Goal: Task Accomplishment & Management: Manage account settings

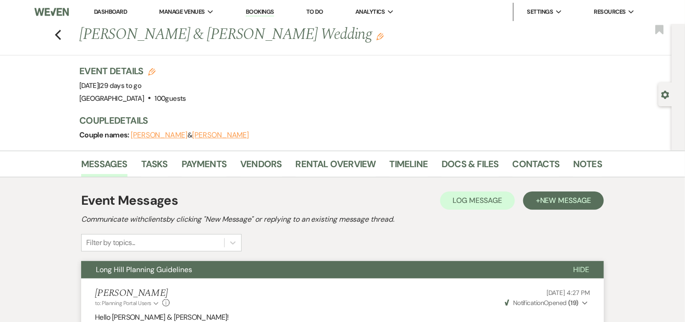
click at [115, 8] on link "Dashboard" at bounding box center [110, 12] width 33 height 8
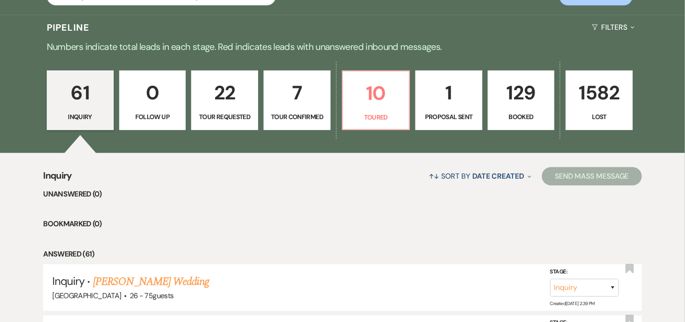
click at [269, 99] on link "7 Tour Confirmed" at bounding box center [296, 101] width 67 height 60
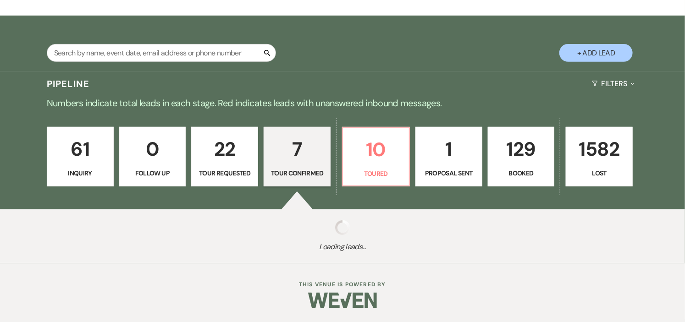
select select "4"
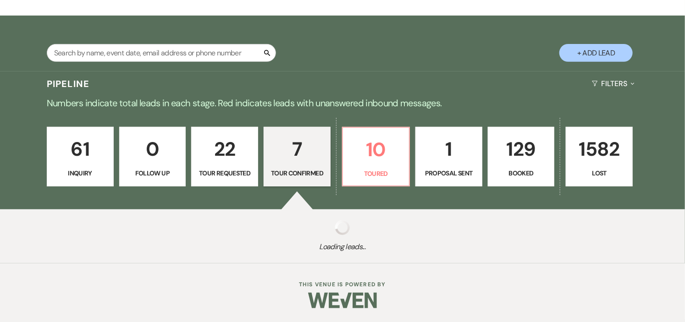
select select "4"
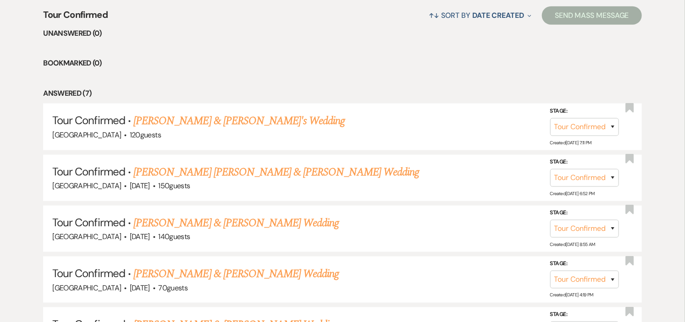
scroll to position [407, 0]
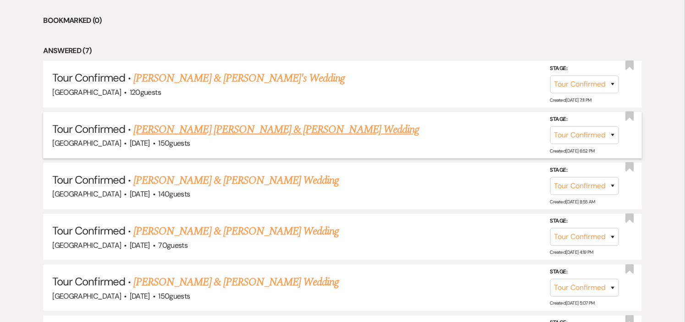
click at [277, 132] on link "[PERSON_NAME] [PERSON_NAME] & [PERSON_NAME] Wedding" at bounding box center [275, 129] width 285 height 16
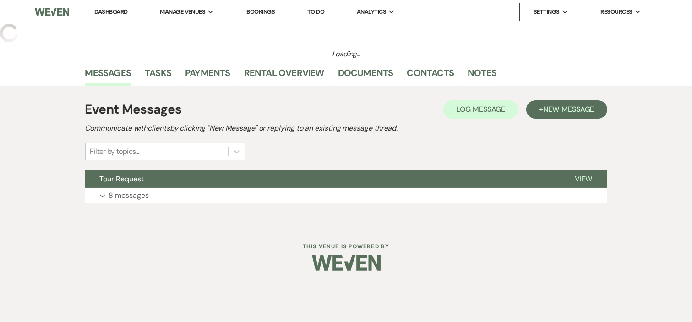
select select "4"
select select "1"
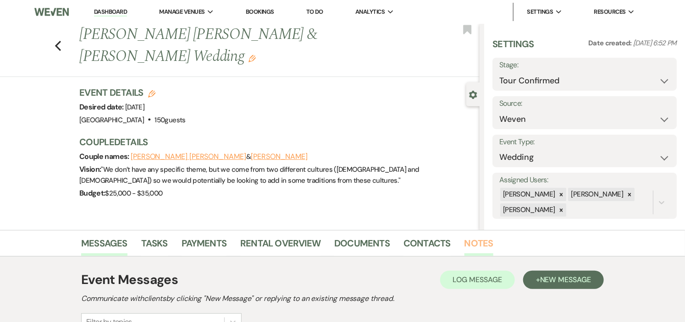
click at [470, 240] on link "Notes" at bounding box center [478, 246] width 29 height 20
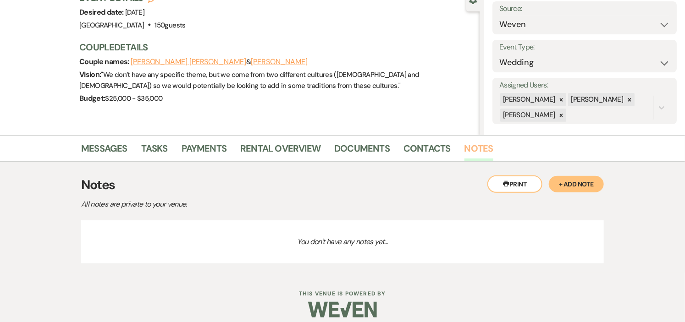
scroll to position [104, 0]
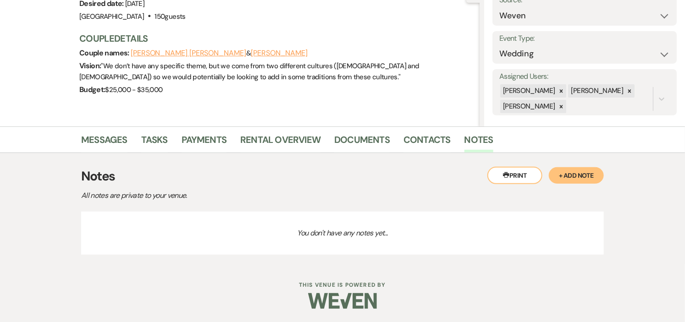
click at [571, 175] on button "+ Add Note" at bounding box center [576, 175] width 55 height 16
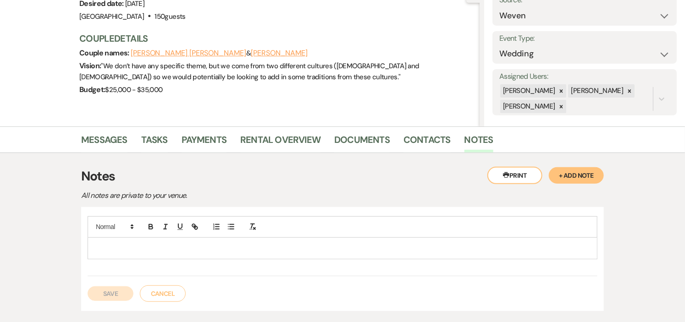
click at [195, 247] on p at bounding box center [342, 248] width 495 height 10
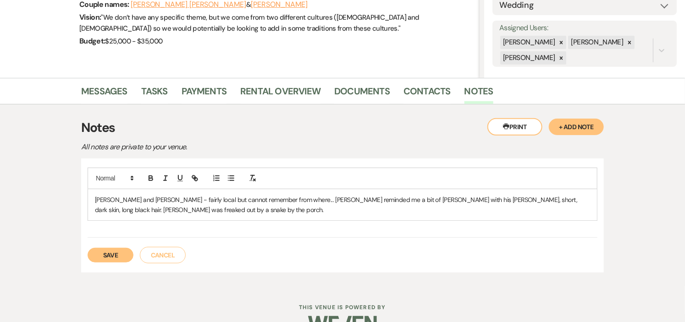
scroll to position [154, 0]
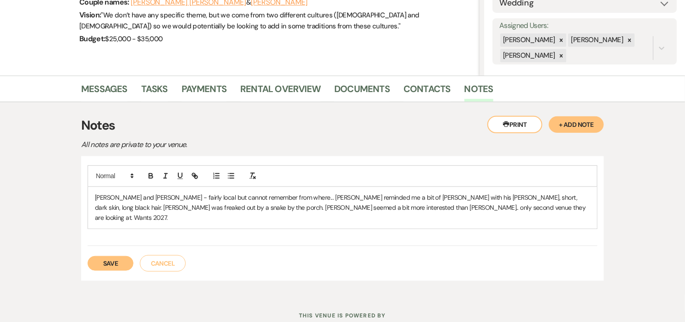
click at [120, 256] on button "Save" at bounding box center [111, 263] width 46 height 15
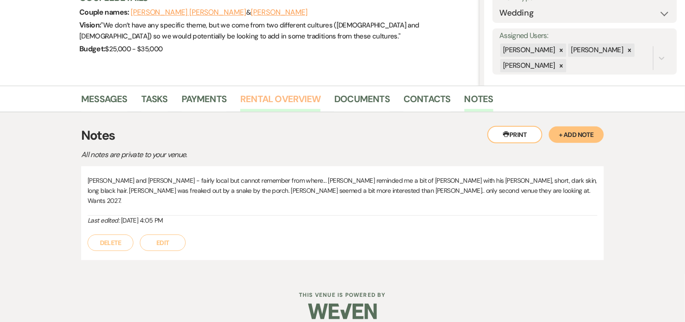
scroll to position [0, 0]
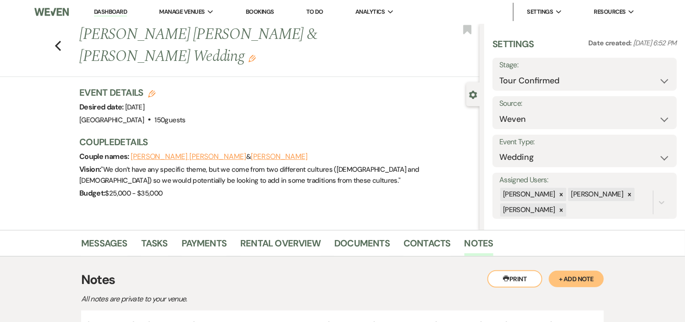
click at [119, 8] on link "Dashboard" at bounding box center [110, 12] width 33 height 9
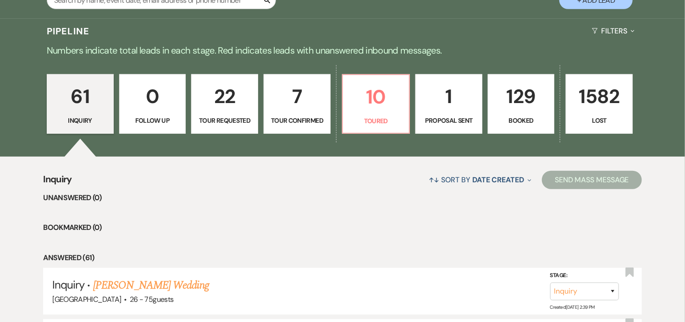
scroll to position [203, 0]
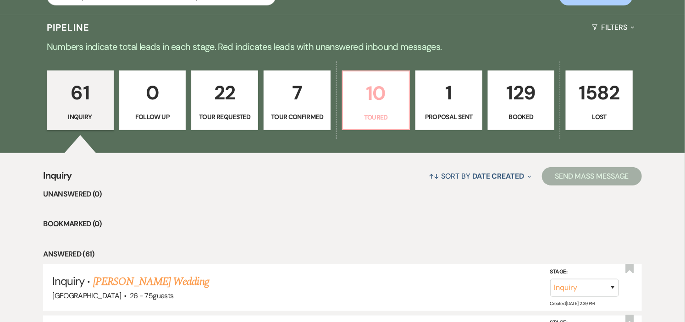
click at [377, 99] on p "10" at bounding box center [375, 93] width 55 height 31
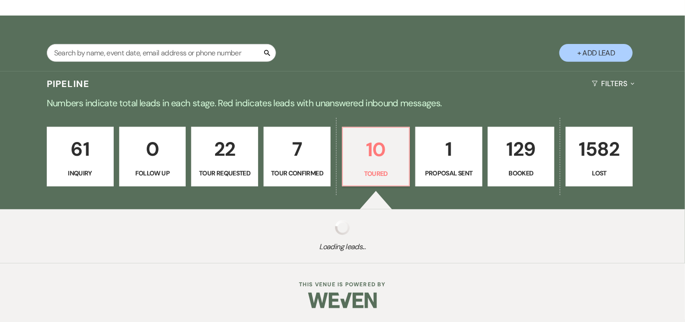
select select "5"
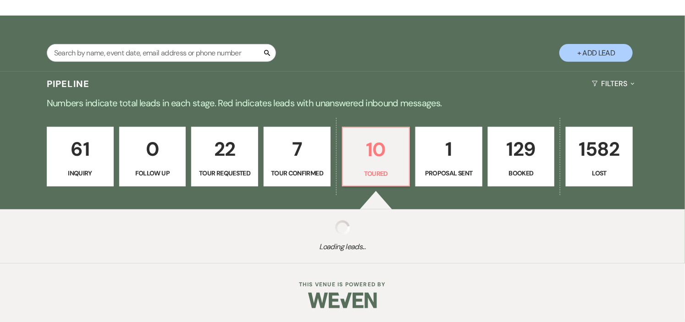
select select "5"
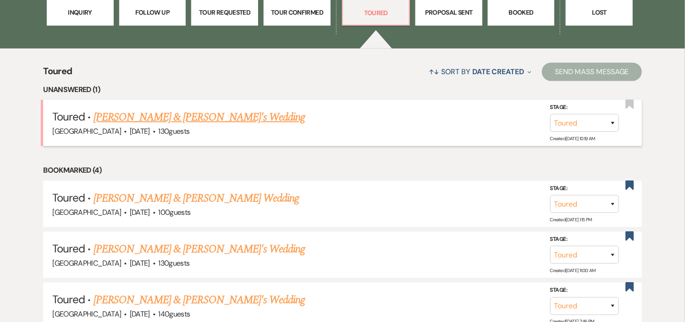
scroll to position [305, 0]
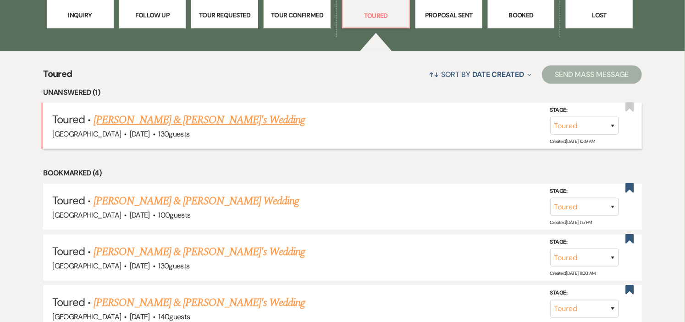
click at [185, 119] on link "[PERSON_NAME] & [PERSON_NAME]'s Wedding" at bounding box center [199, 120] width 212 height 16
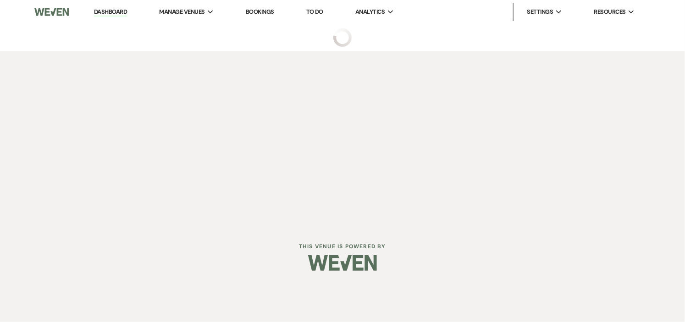
select select "5"
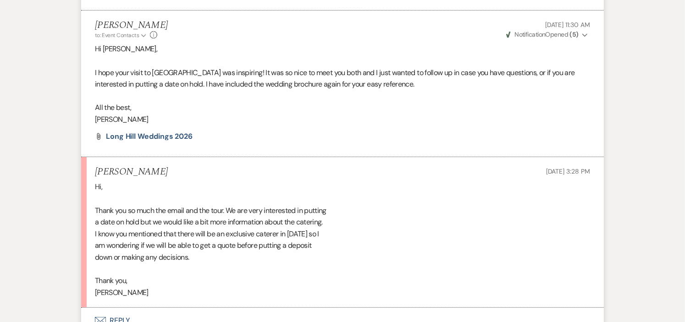
scroll to position [1692, 0]
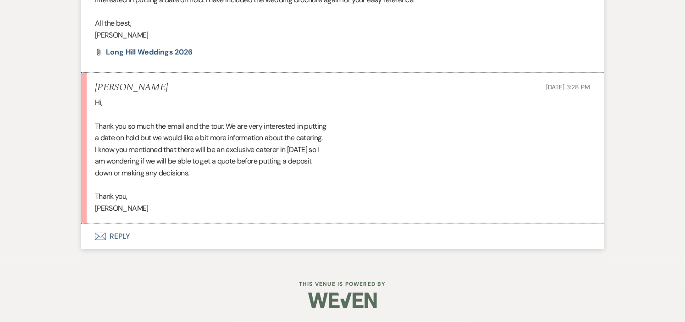
click at [123, 235] on button "Envelope Reply" at bounding box center [342, 237] width 522 height 26
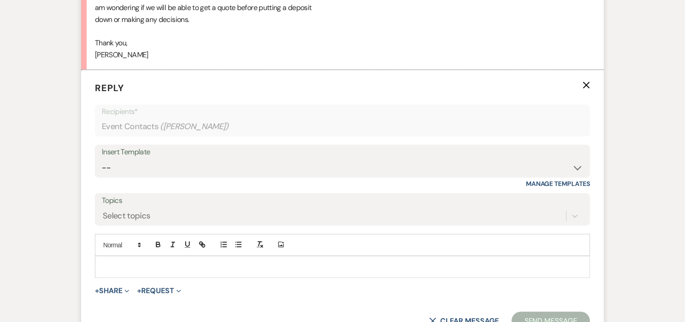
scroll to position [1866, 0]
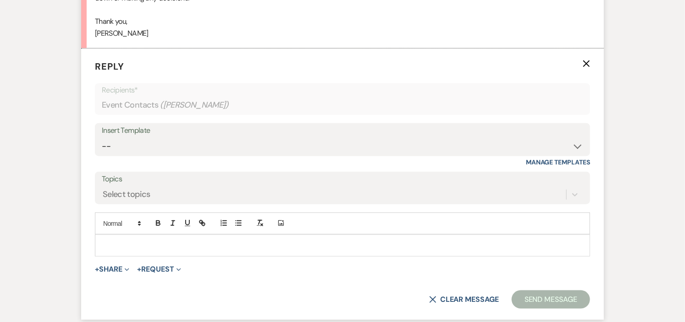
click at [225, 240] on div at bounding box center [342, 245] width 494 height 21
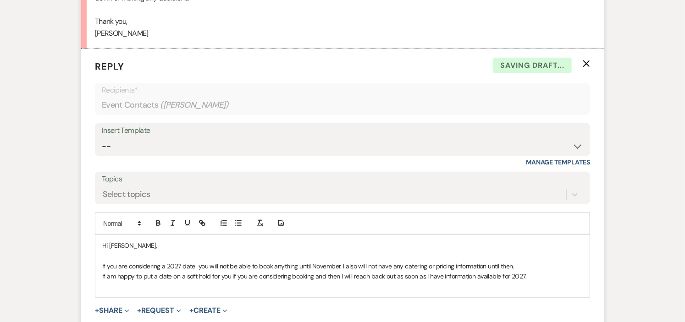
click at [115, 250] on p "Hi [PERSON_NAME]," at bounding box center [342, 246] width 480 height 10
click at [118, 258] on p at bounding box center [342, 256] width 480 height 10
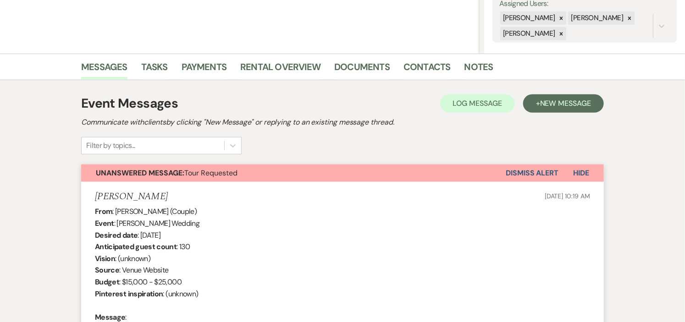
scroll to position [102, 0]
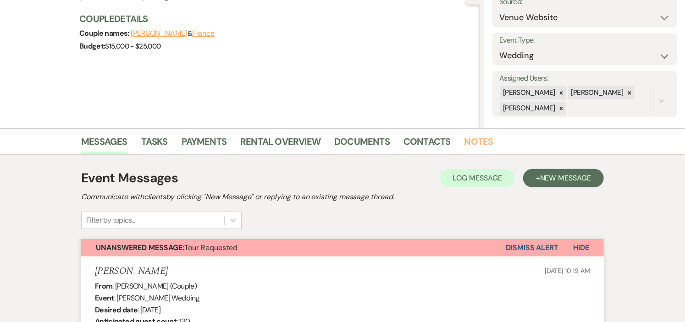
click at [464, 140] on link "Notes" at bounding box center [478, 144] width 29 height 20
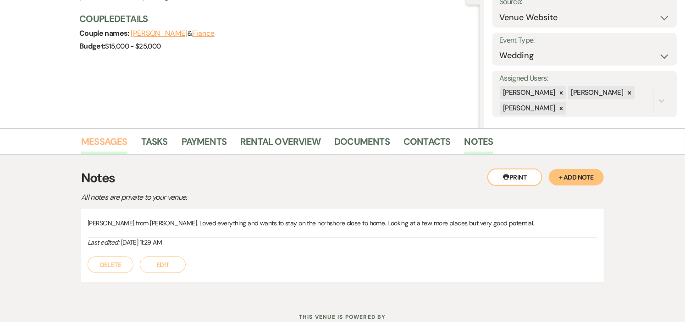
click at [110, 143] on link "Messages" at bounding box center [104, 144] width 46 height 20
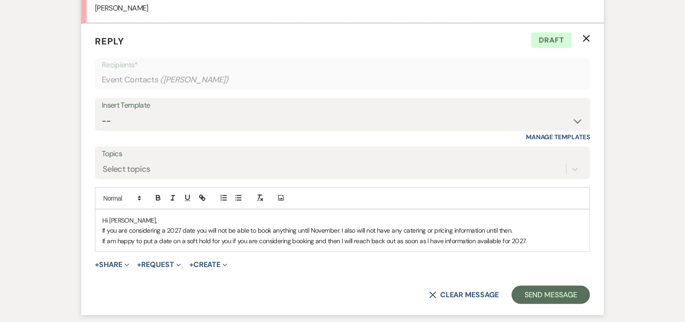
scroll to position [1899, 0]
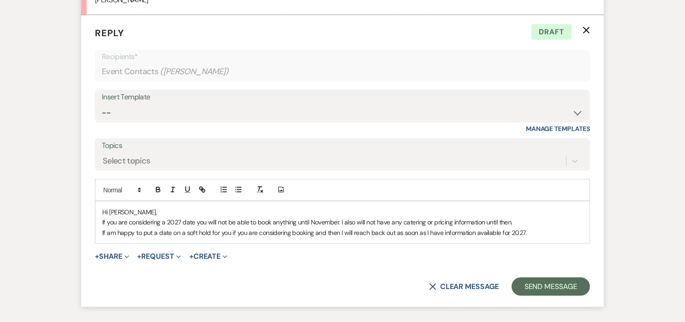
click at [539, 231] on p "If am happy to put a date on a soft hold for you if you are considering booking…" at bounding box center [342, 233] width 480 height 10
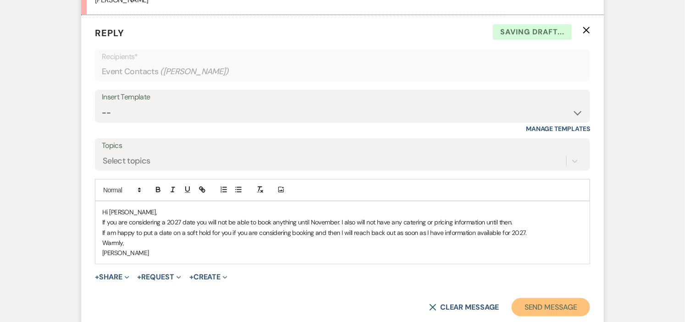
click at [551, 308] on button "Send Message" at bounding box center [550, 307] width 78 height 18
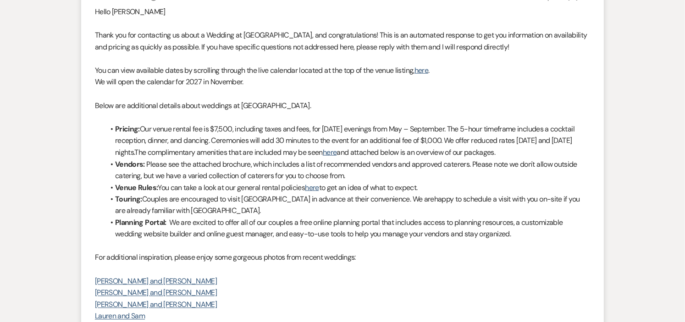
scroll to position [0, 0]
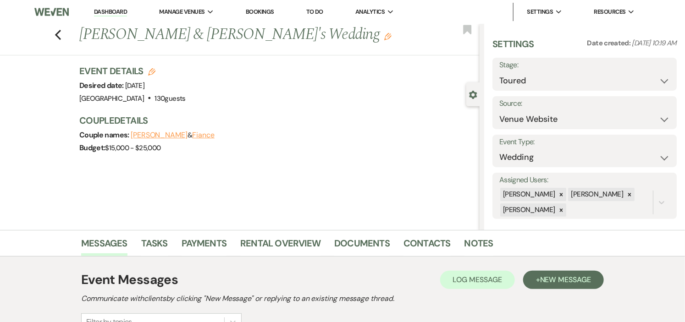
click at [106, 10] on link "Dashboard" at bounding box center [110, 12] width 33 height 9
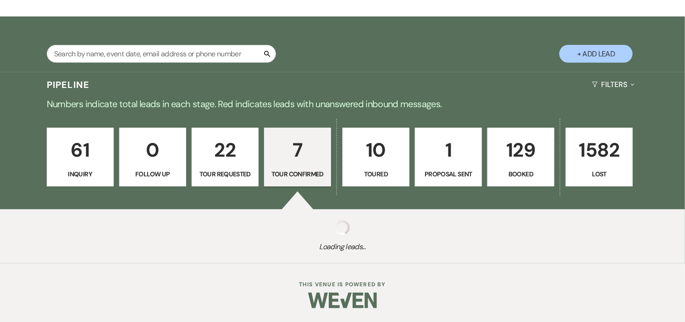
select select "4"
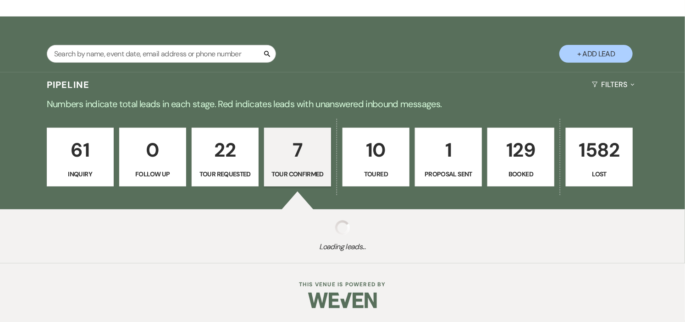
select select "4"
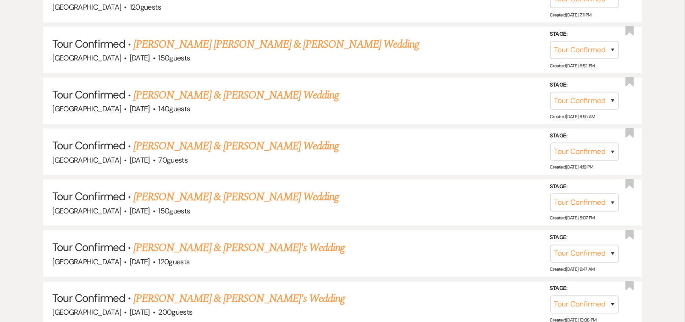
scroll to position [509, 0]
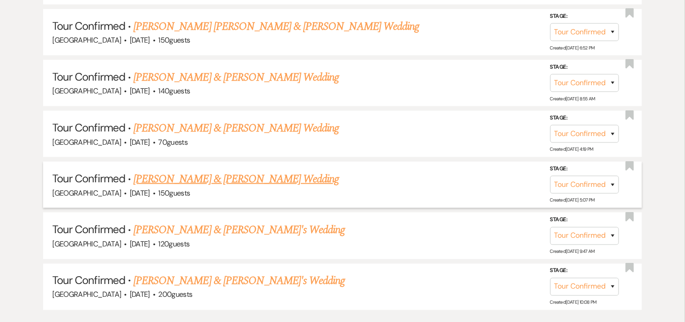
click at [296, 178] on link "[PERSON_NAME] & [PERSON_NAME] Wedding" at bounding box center [235, 179] width 205 height 16
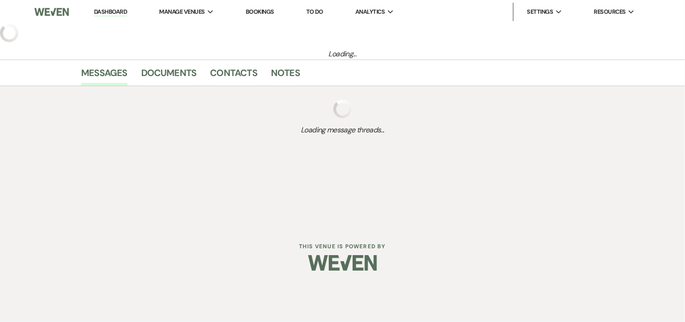
select select "4"
select select "1"
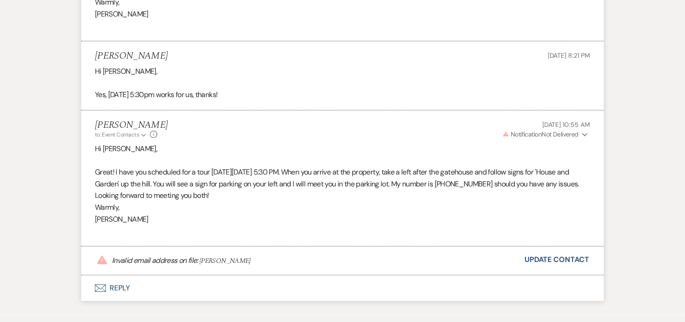
scroll to position [1151, 0]
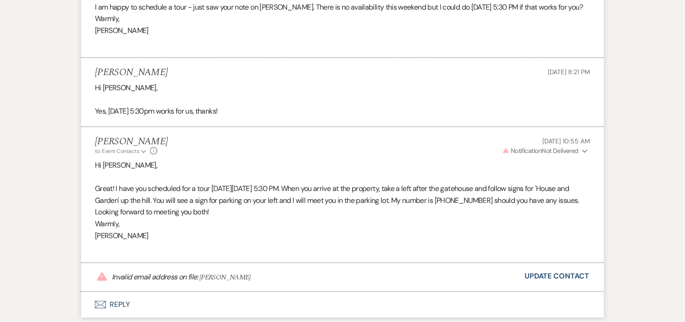
click at [584, 154] on icon "Expand" at bounding box center [584, 151] width 5 height 6
click at [571, 174] on p "Warning Invalid Email" at bounding box center [561, 169] width 42 height 10
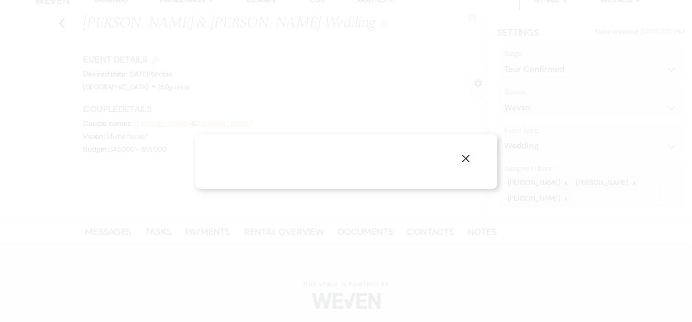
select select "1"
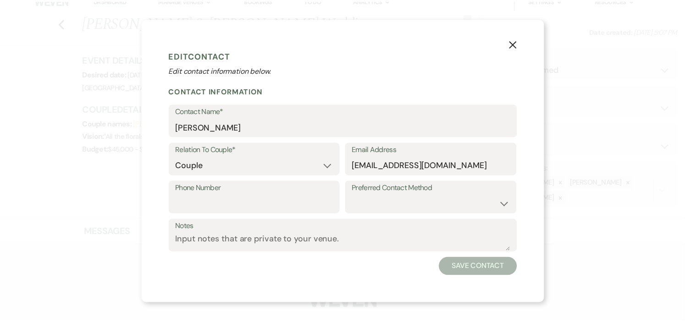
scroll to position [180, 0]
drag, startPoint x: 484, startPoint y: 165, endPoint x: 332, endPoint y: 168, distance: 152.2
click at [332, 168] on div "Relation To Couple* Couple Planner Parent of Couple Family Member Friend Other …" at bounding box center [346, 162] width 352 height 38
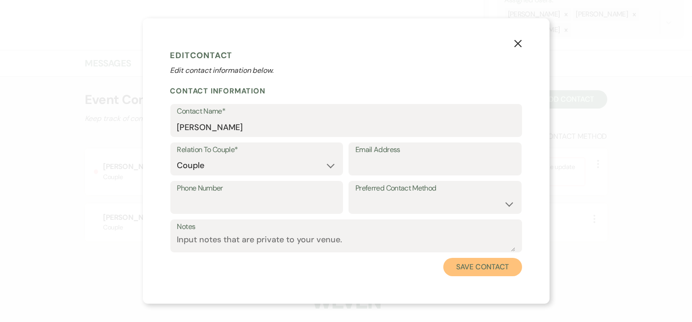
click at [467, 267] on button "Save Contact" at bounding box center [483, 267] width 78 height 18
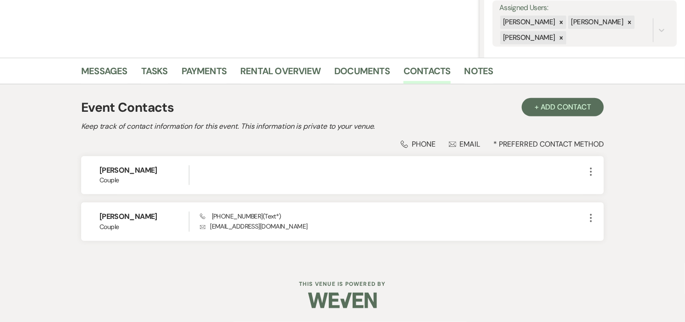
scroll to position [171, 0]
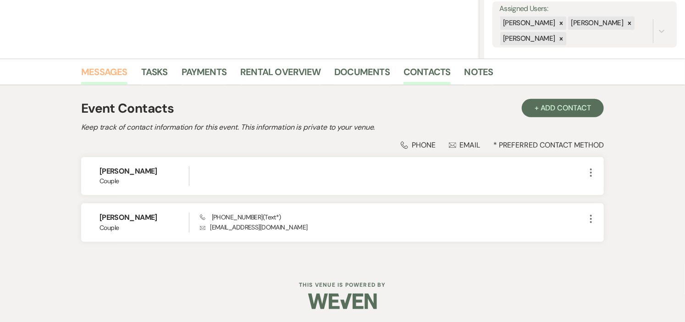
click at [101, 71] on link "Messages" at bounding box center [104, 75] width 46 height 20
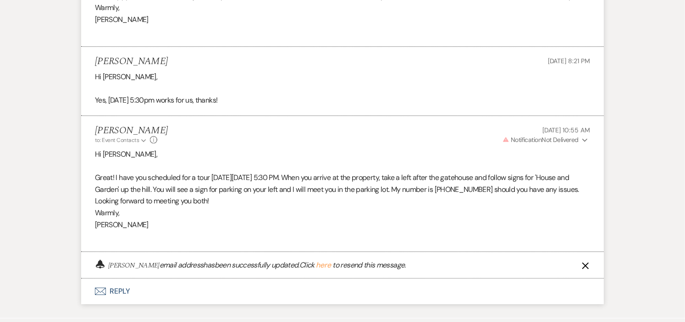
scroll to position [1221, 0]
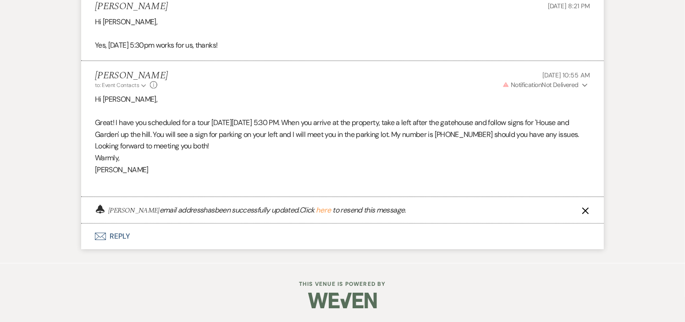
click at [587, 214] on icon "X" at bounding box center [585, 210] width 7 height 7
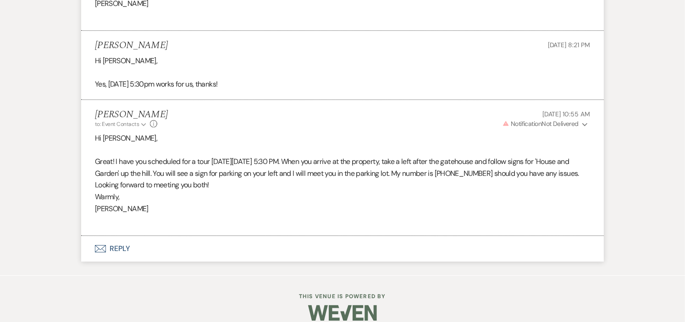
scroll to position [1145, 0]
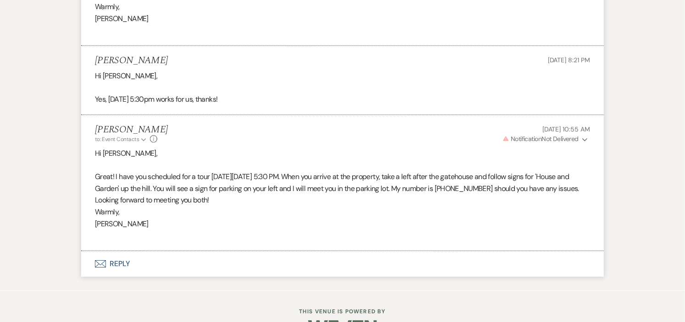
click at [584, 143] on icon "Expand" at bounding box center [584, 140] width 5 height 6
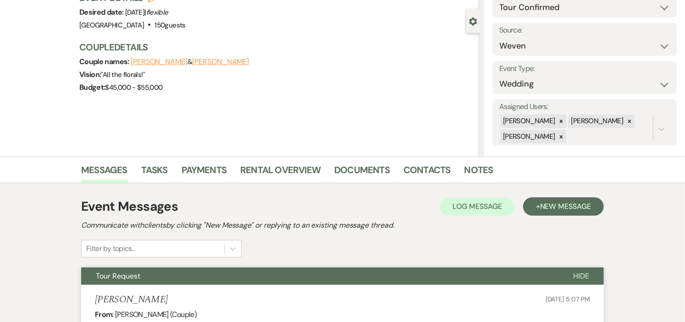
scroll to position [0, 0]
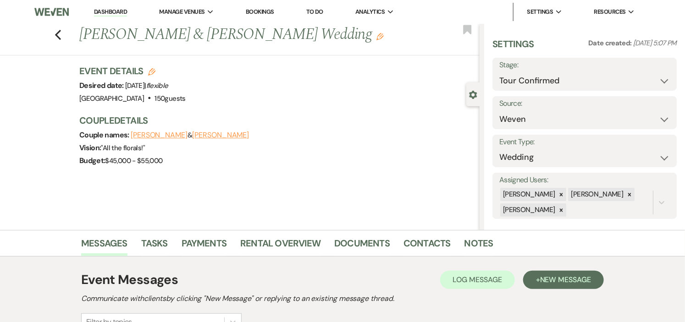
click at [113, 8] on link "Dashboard" at bounding box center [110, 12] width 33 height 9
